Goal: Task Accomplishment & Management: Manage account settings

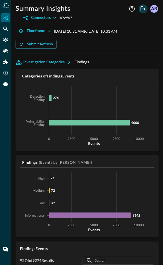
click at [143, 7] on icon "Logout" at bounding box center [142, 9] width 7 height 7
